Goal: Navigation & Orientation: Understand site structure

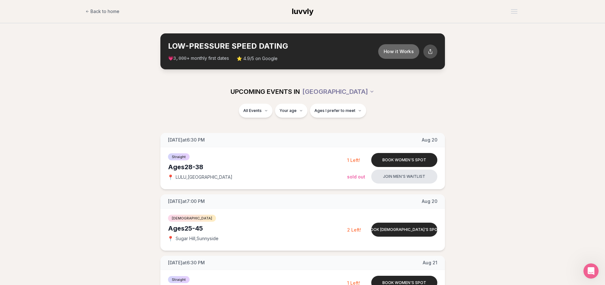
click at [408, 51] on button "How it Works" at bounding box center [398, 51] width 41 height 15
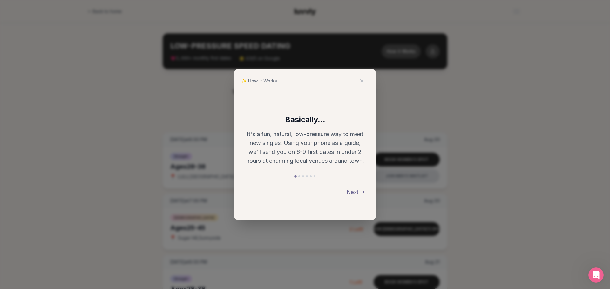
click at [356, 197] on button "Next" at bounding box center [356, 192] width 19 height 14
click at [356, 197] on div "Flirty scavenger hunt Your phone tells you who to meet next—about every 10 minu…" at bounding box center [305, 156] width 142 height 127
click at [357, 190] on button "Next" at bounding box center [356, 193] width 19 height 14
click at [503, 124] on div "✨ How It Works Break the ice with prompts Each date will have new convo prompts…" at bounding box center [305, 144] width 610 height 289
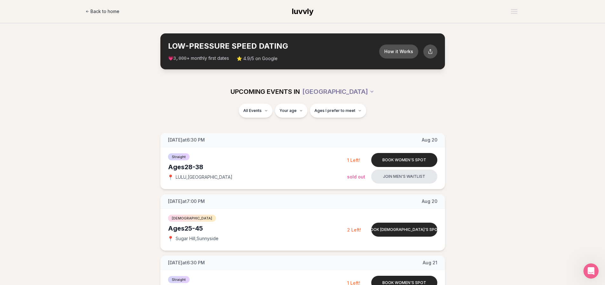
click at [95, 11] on span "Back to home" at bounding box center [105, 11] width 29 height 6
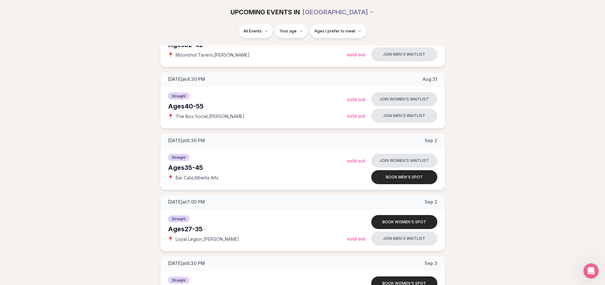
scroll to position [731, 0]
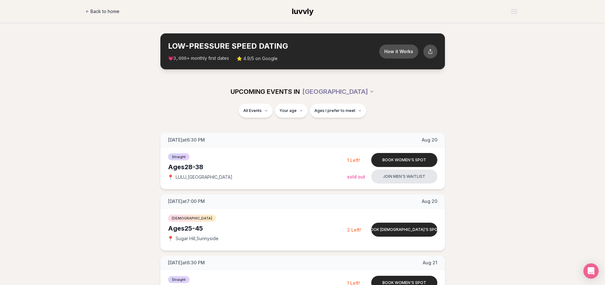
click at [101, 16] on link "Back to home" at bounding box center [102, 11] width 34 height 13
